Goal: Task Accomplishment & Management: Manage account settings

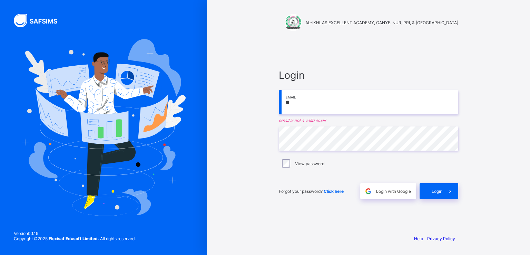
type input "**********"
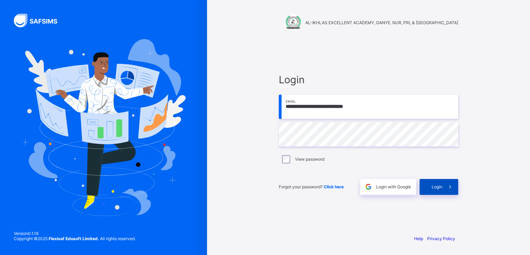
click at [437, 184] on span "Login" at bounding box center [437, 186] width 11 height 5
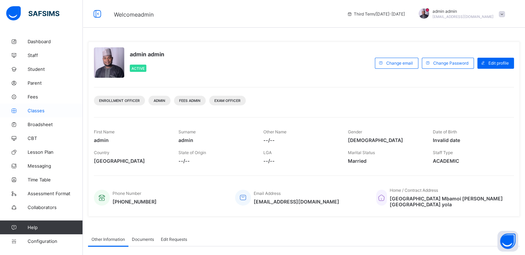
click at [37, 110] on span "Classes" at bounding box center [55, 111] width 55 height 6
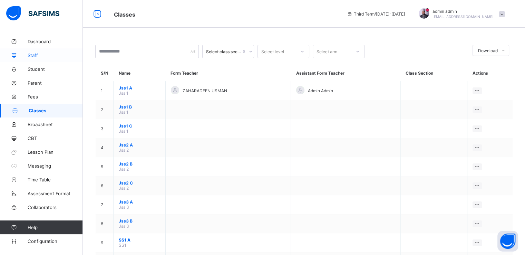
click at [35, 54] on span "Staff" at bounding box center [55, 55] width 55 height 6
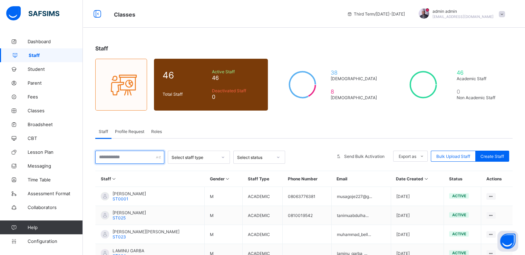
click at [128, 155] on input "text" at bounding box center [129, 157] width 69 height 13
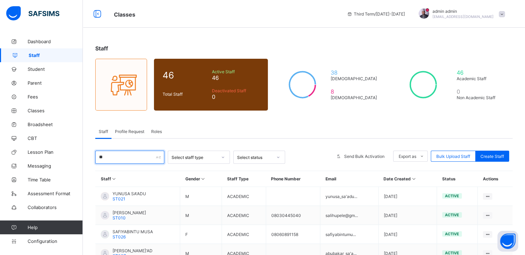
type input "*"
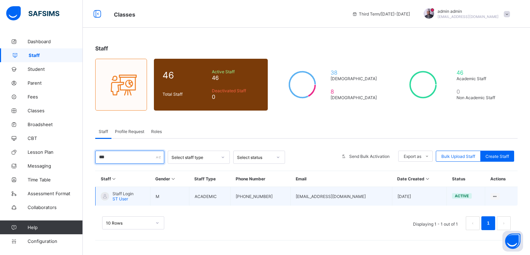
type input "***"
click at [115, 192] on span "Staff Login" at bounding box center [123, 193] width 21 height 5
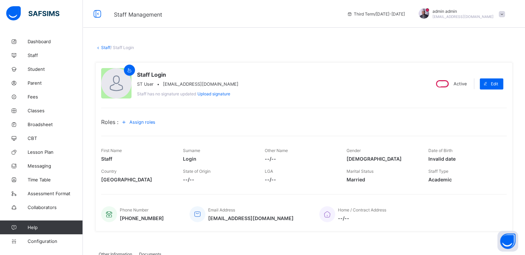
click at [141, 123] on span "Assign roles" at bounding box center [142, 121] width 26 height 5
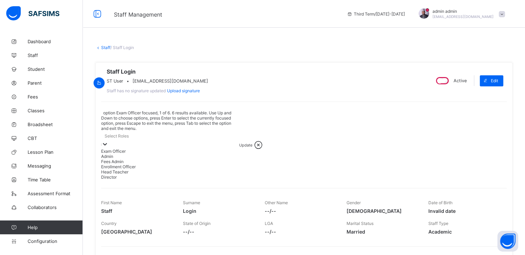
click at [108, 140] on icon at bounding box center [104, 143] width 7 height 7
click at [117, 179] on div "Director" at bounding box center [170, 176] width 138 height 5
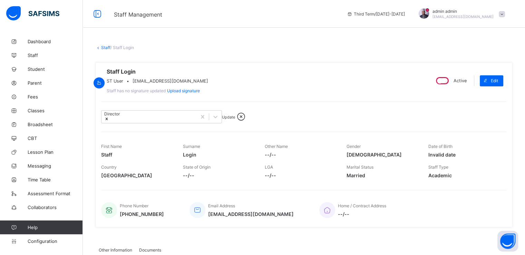
click at [232, 119] on span "Update" at bounding box center [228, 117] width 13 height 5
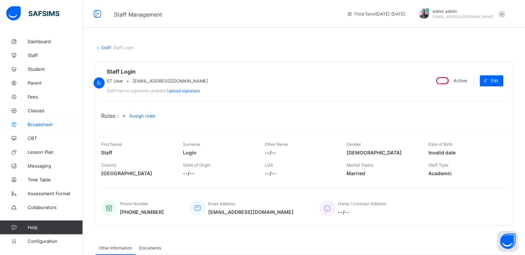
click at [39, 124] on span "Broadsheet" at bounding box center [55, 125] width 55 height 6
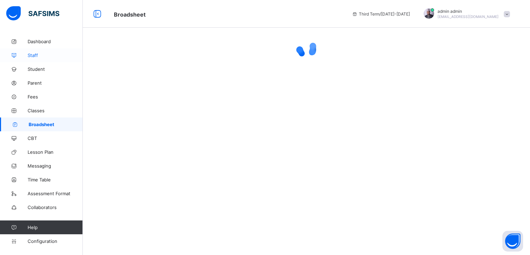
click at [32, 57] on span "Staff" at bounding box center [55, 55] width 55 height 6
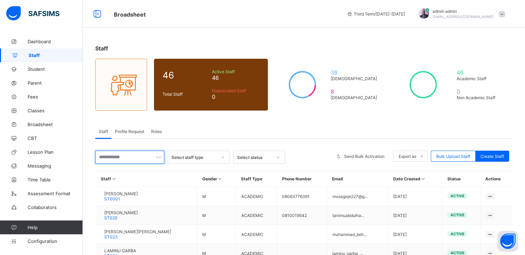
click at [123, 156] on input "text" at bounding box center [129, 157] width 69 height 13
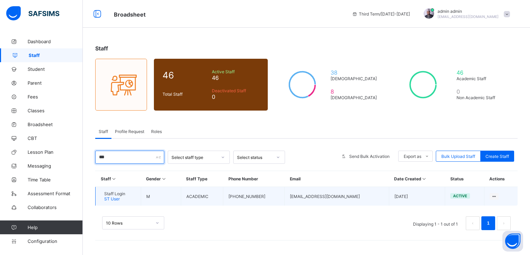
type input "***"
click at [112, 194] on div "Staff Login ST User" at bounding box center [113, 196] width 25 height 10
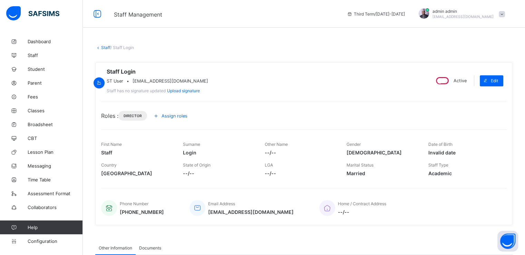
click at [171, 118] on span "Assign roles" at bounding box center [175, 115] width 26 height 5
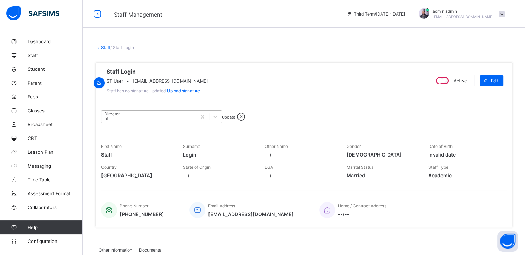
click at [109, 121] on icon at bounding box center [106, 118] width 5 height 5
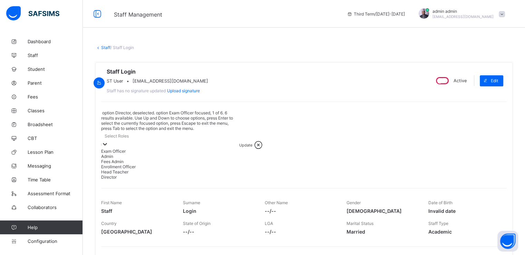
click at [108, 140] on icon at bounding box center [104, 143] width 7 height 7
click at [133, 148] on div "Exam Officer" at bounding box center [170, 150] width 138 height 5
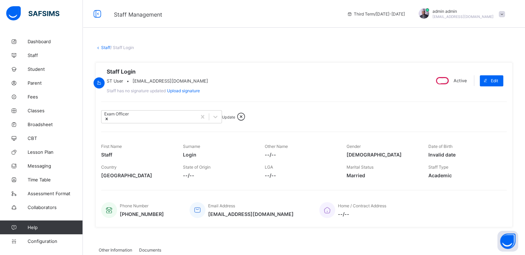
click at [233, 119] on div "Update" at bounding box center [228, 116] width 13 height 5
